Goal: Task Accomplishment & Management: Use online tool/utility

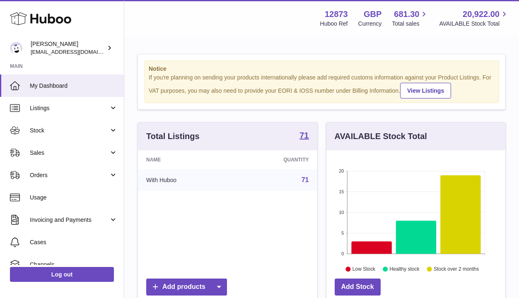
scroll to position [129, 182]
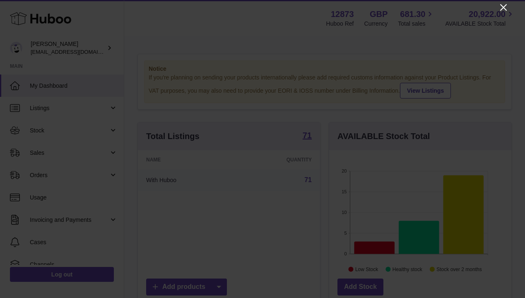
click at [501, 6] on icon "Close" at bounding box center [504, 7] width 10 height 10
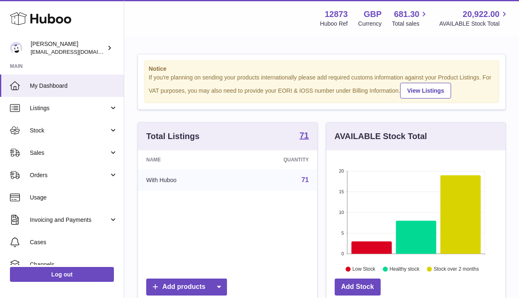
scroll to position [413943, 413893]
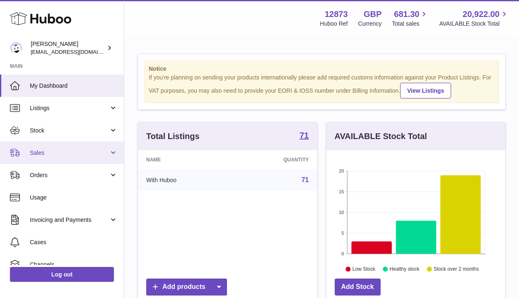
click at [62, 149] on span "Sales" at bounding box center [69, 153] width 79 height 8
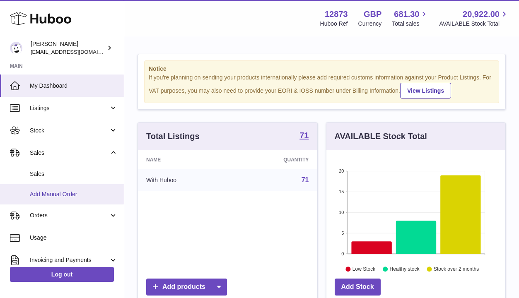
click at [60, 191] on span "Add Manual Order" at bounding box center [74, 194] width 88 height 8
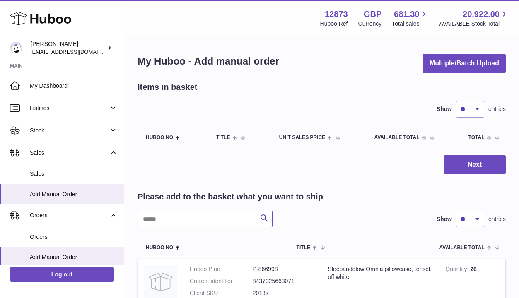
click at [238, 217] on input "text" at bounding box center [204, 219] width 135 height 17
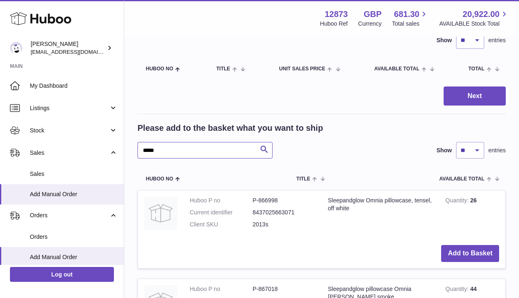
scroll to position [119, 0]
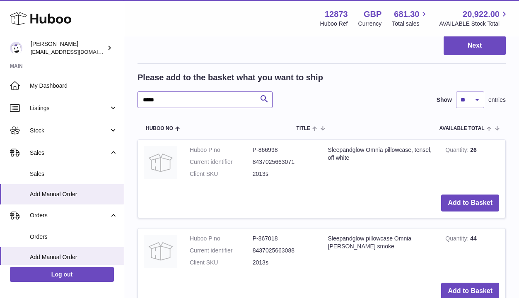
drag, startPoint x: 222, startPoint y: 100, endPoint x: 131, endPoint y: 98, distance: 90.7
type input "****"
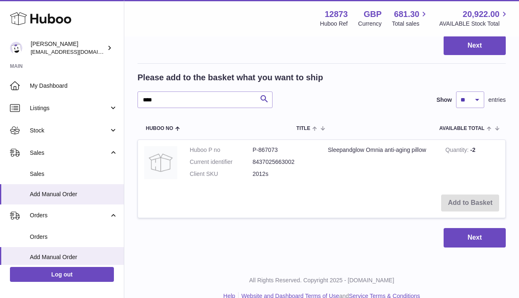
click at [493, 202] on td "Add to Basket" at bounding box center [321, 202] width 367 height 29
click at [466, 195] on td "Add to Basket" at bounding box center [321, 202] width 367 height 29
click at [412, 158] on td "Sleepandglow Omnia anti-aging pillow" at bounding box center [381, 164] width 118 height 48
click at [410, 149] on td "Sleepandglow Omnia anti-aging pillow" at bounding box center [381, 164] width 118 height 48
drag, startPoint x: 183, startPoint y: 97, endPoint x: 126, endPoint y: 87, distance: 57.6
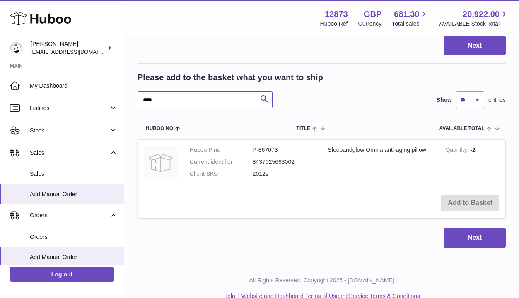
click at [126, 87] on div "My Huboo - Add manual order Multiple/Batch Upload Items in basket Show ** ** **…" at bounding box center [321, 91] width 395 height 346
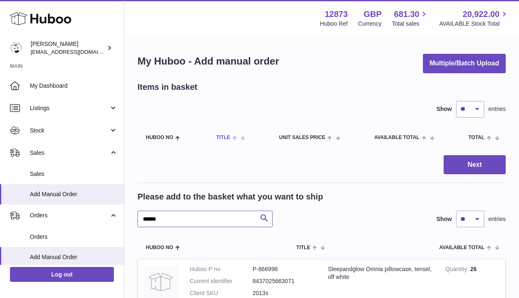
type input "******"
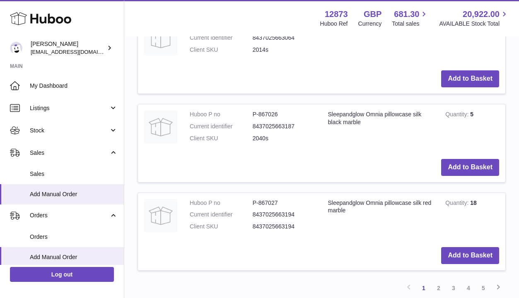
scroll to position [864, 0]
